Goal: Navigation & Orientation: Find specific page/section

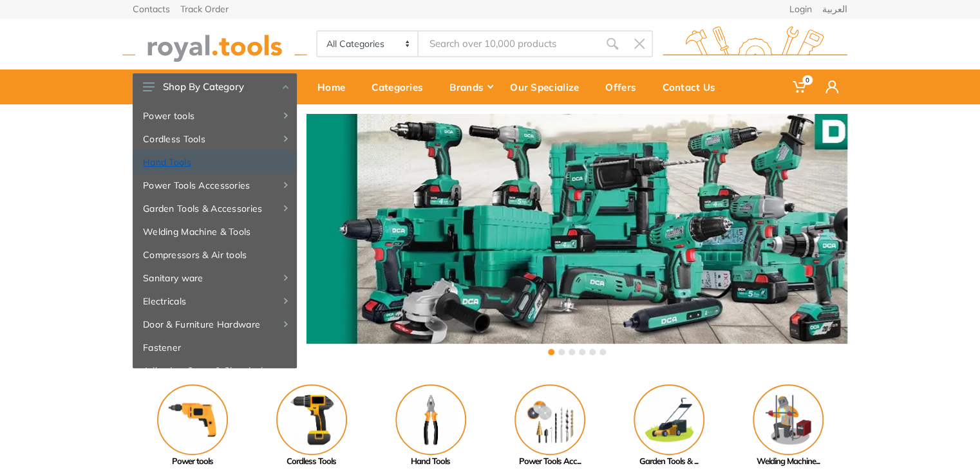
click at [177, 164] on link "Hand Tools" at bounding box center [215, 162] width 164 height 23
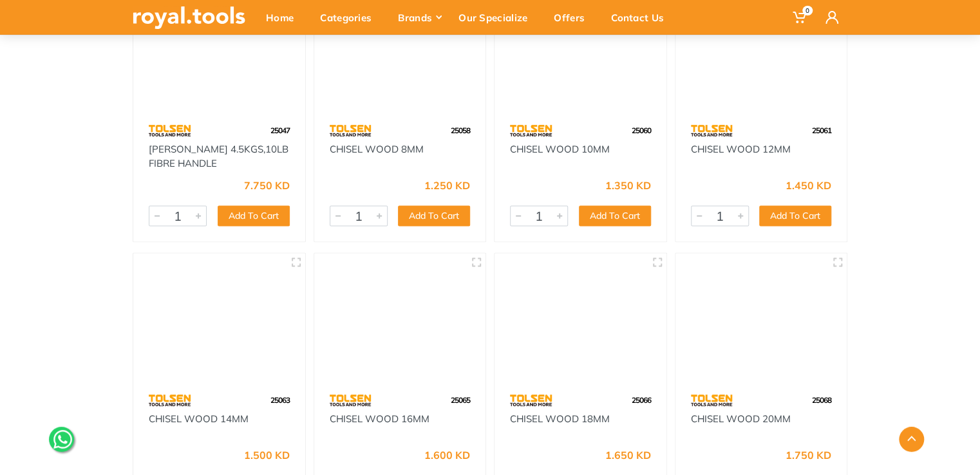
scroll to position [11012, 0]
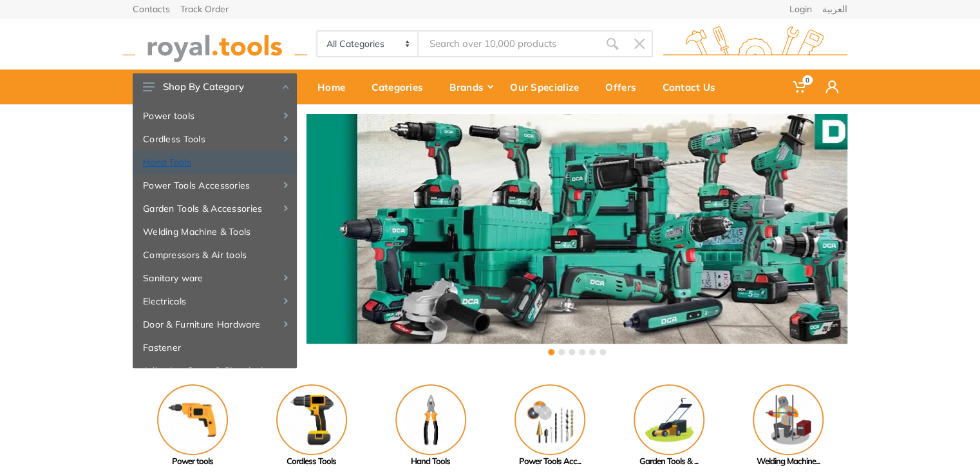
click at [181, 166] on link "Hand Tools" at bounding box center [215, 162] width 164 height 23
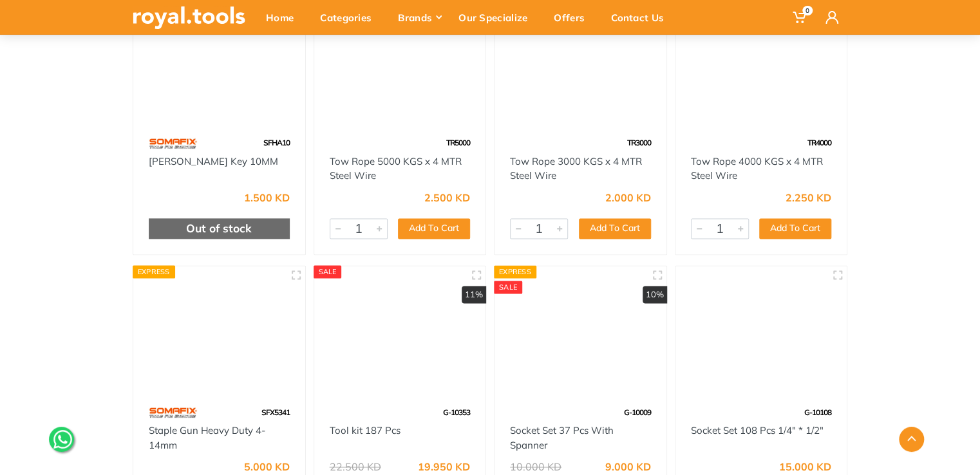
scroll to position [30442, 0]
